Goal: Check status

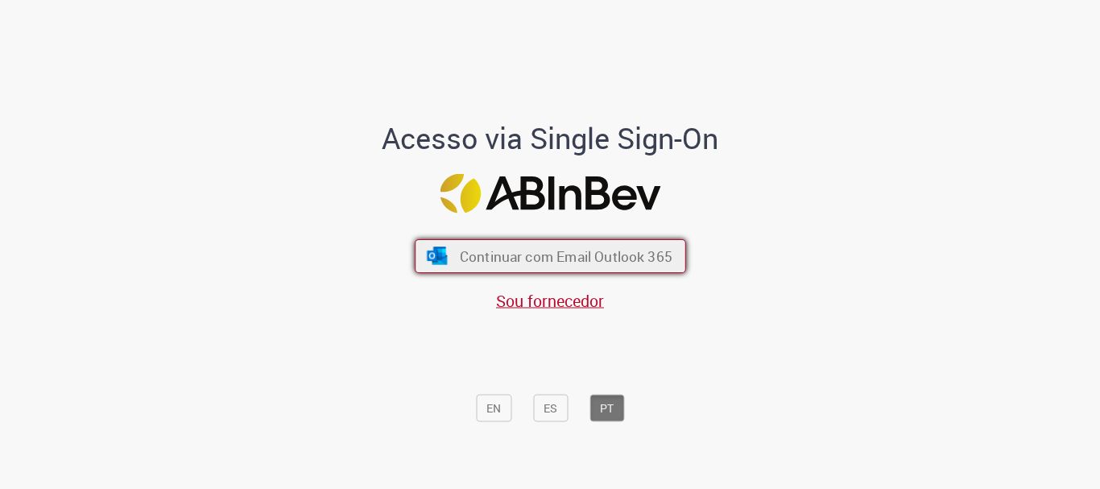
click at [645, 261] on span "Continuar com Email Outlook 365" at bounding box center [565, 256] width 213 height 19
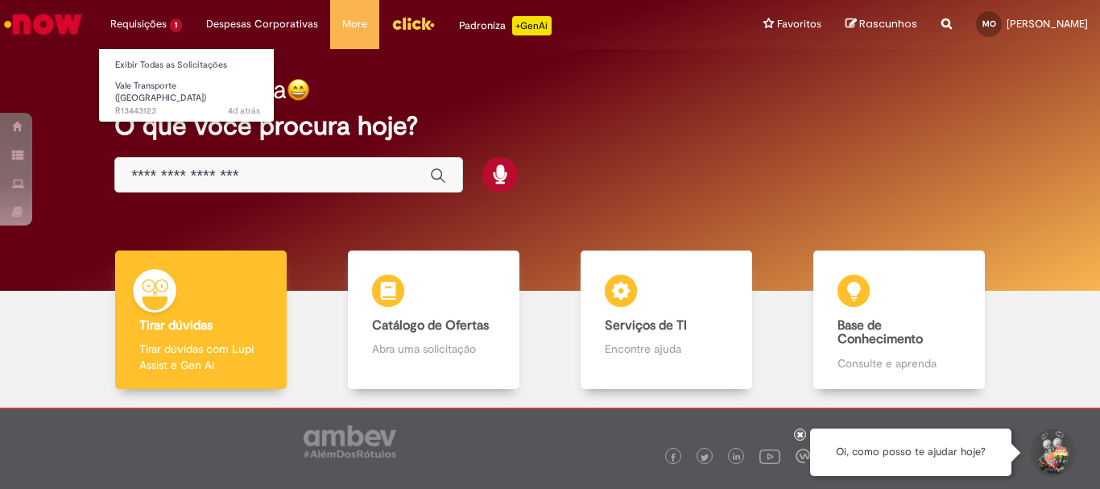
click at [159, 26] on li "Requisições 1 Exibir Todas as Solicitações Vale Transporte (VT) 4d atrás 4 dias…" at bounding box center [146, 24] width 96 height 48
click at [159, 19] on li "Requisições 1 Exibir Todas as Solicitações Vale Transporte (VT) 4d atrás 4 dias…" at bounding box center [146, 24] width 96 height 48
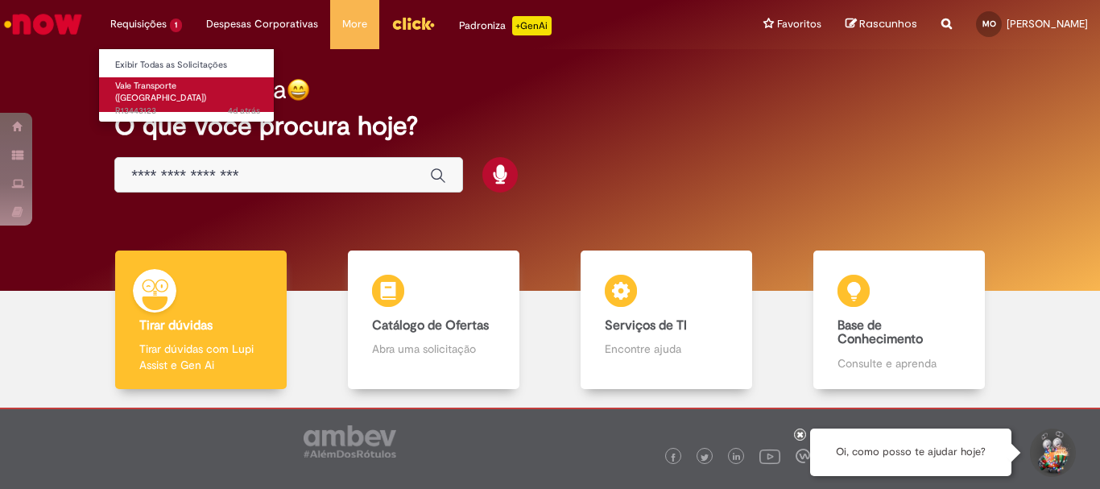
click at [181, 81] on span "Vale Transporte ([GEOGRAPHIC_DATA])" at bounding box center [160, 92] width 91 height 25
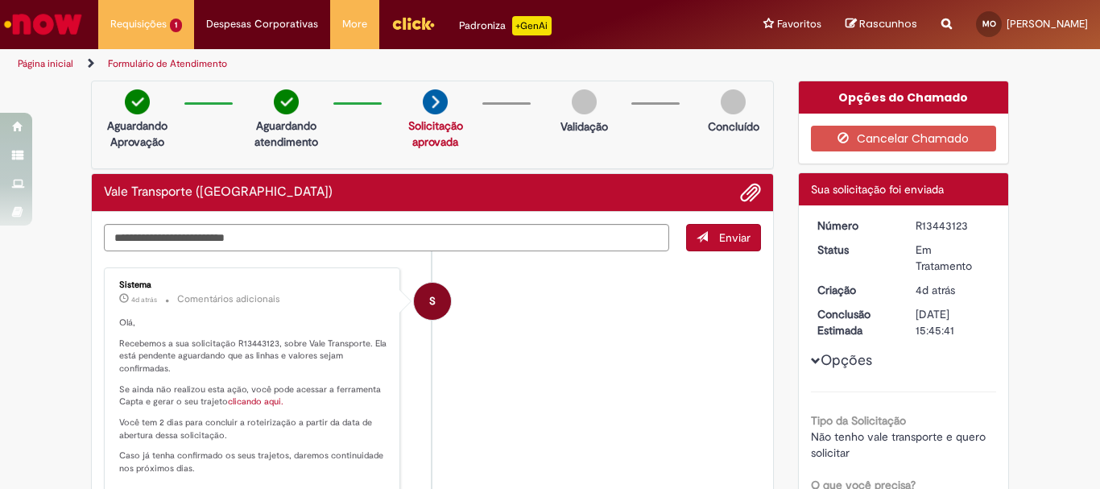
scroll to position [81, 0]
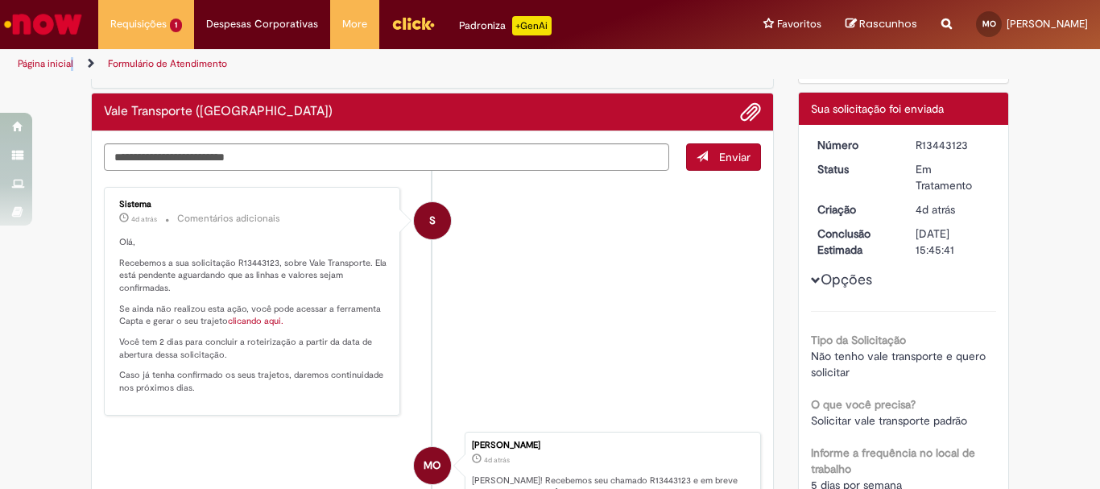
click at [70, 65] on span "Página inicial" at bounding box center [56, 63] width 77 height 13
click at [42, 68] on link "Página inicial" at bounding box center [46, 63] width 56 height 13
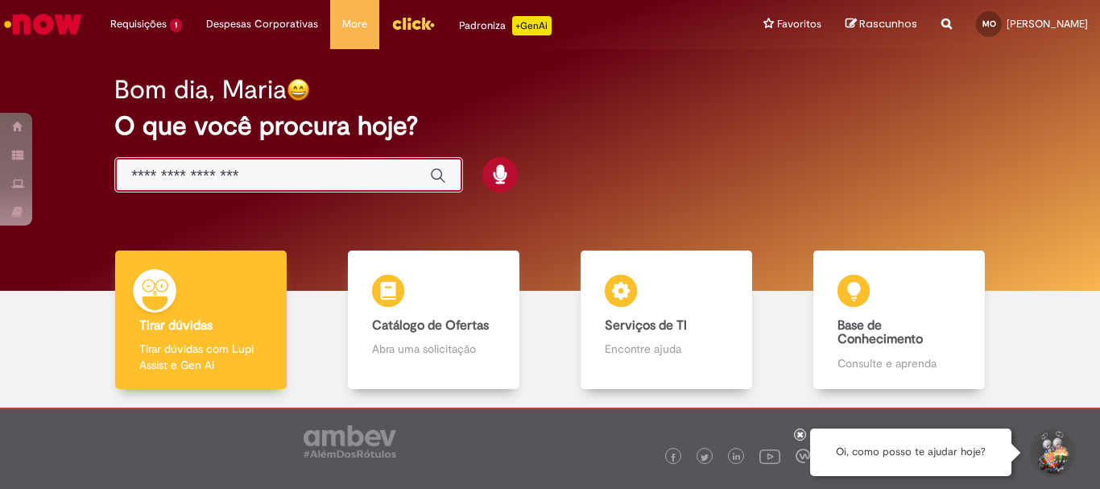
click at [264, 171] on input "Basta digitar aqui" at bounding box center [272, 176] width 283 height 19
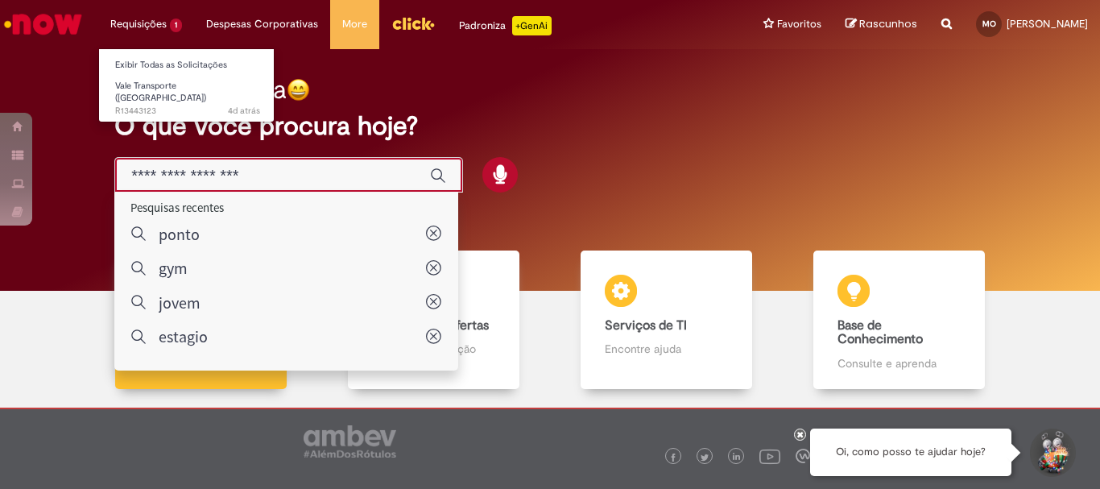
click at [150, 23] on li "Requisições 1 Exibir Todas as Solicitações Vale Transporte (VT) 4d atrás 4 dias…" at bounding box center [146, 24] width 96 height 48
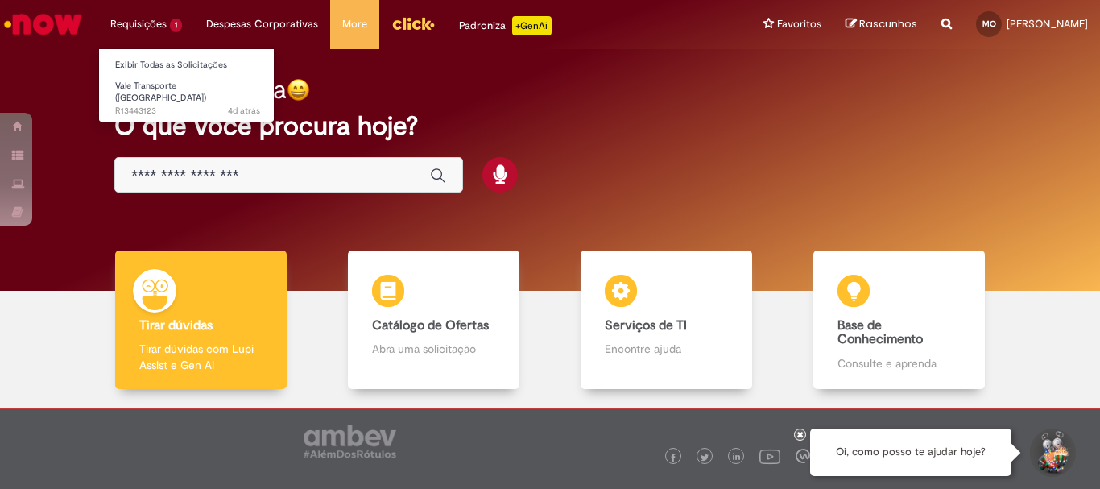
click at [143, 27] on li "Requisições 1 Exibir Todas as Solicitações Vale Transporte (VT) 4d atrás 4 dias…" at bounding box center [146, 24] width 96 height 48
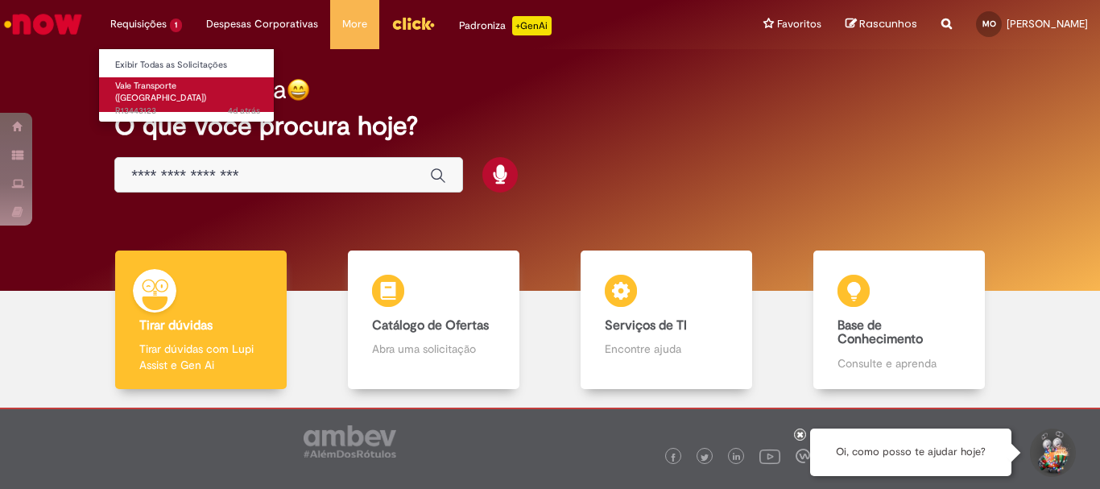
click at [164, 105] on span "4d atrás 4 dias atrás R13443123" at bounding box center [187, 111] width 145 height 13
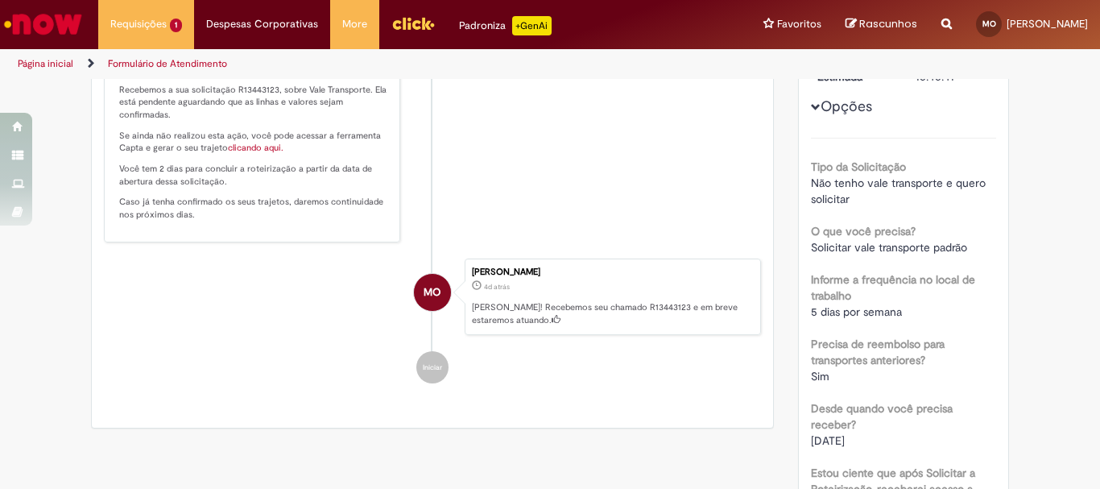
scroll to position [173, 0]
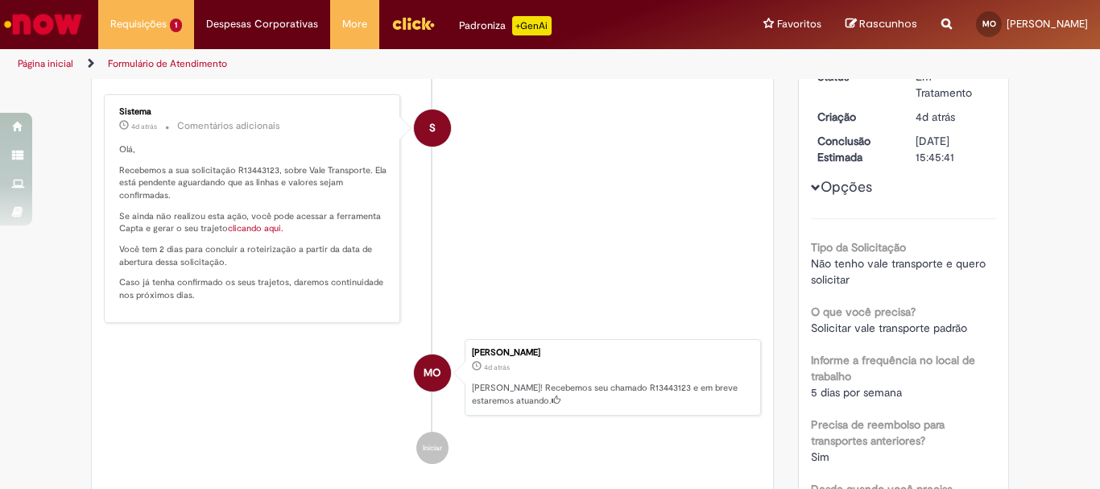
click at [242, 230] on link "clicando aqui." at bounding box center [256, 228] width 56 height 12
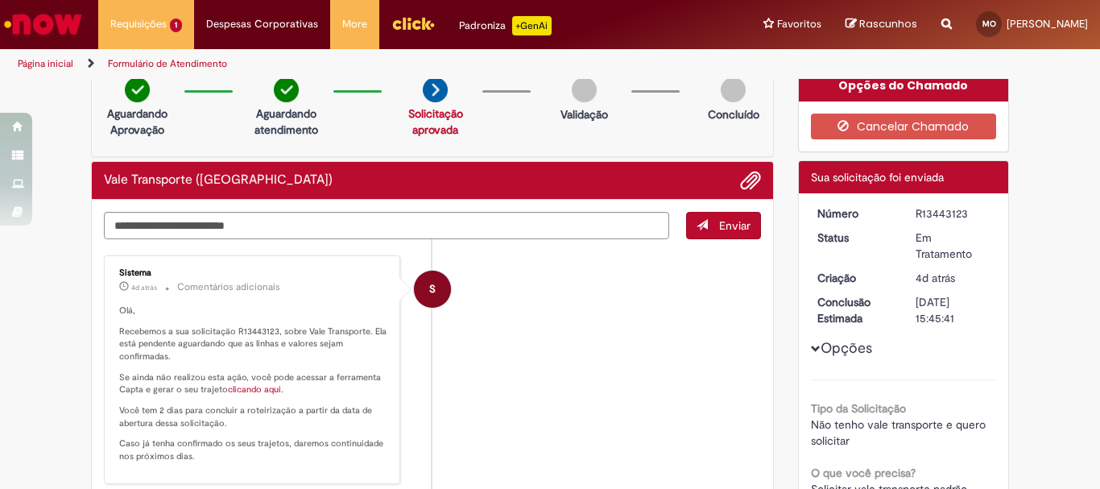
scroll to position [0, 0]
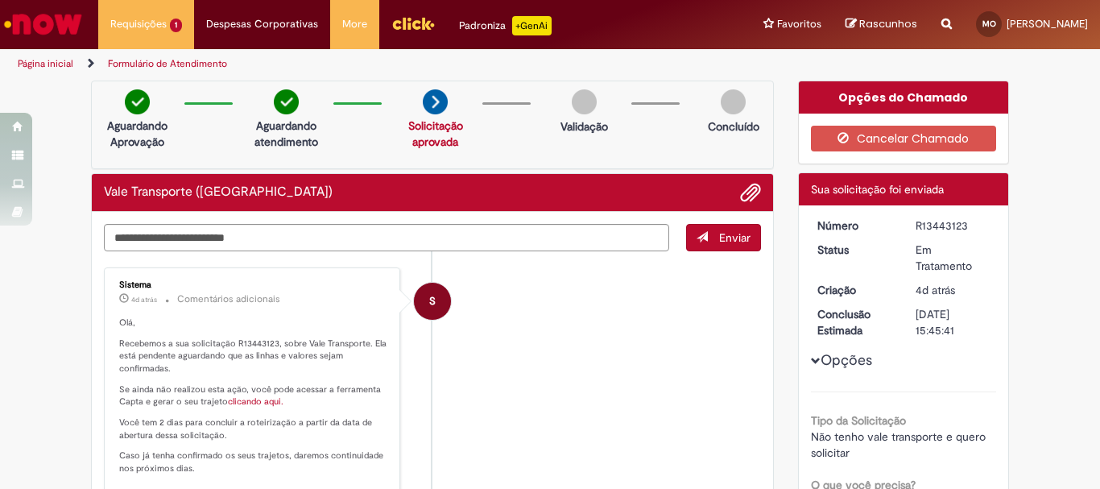
click at [60, 58] on link "Página inicial" at bounding box center [46, 63] width 56 height 13
